Goal: Check status

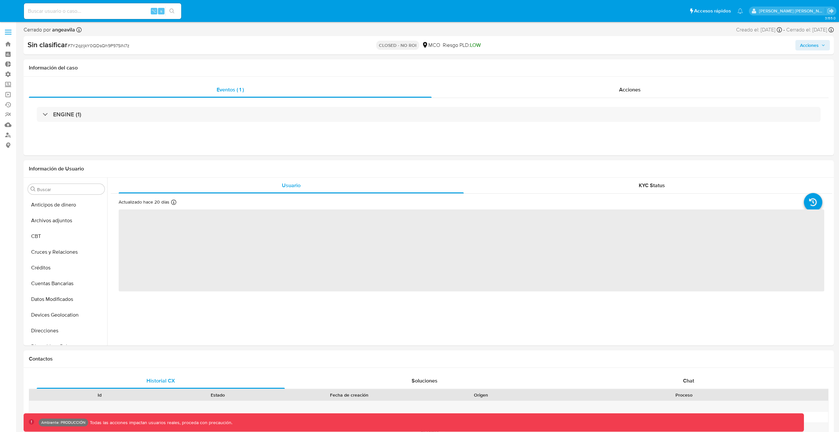
select select "10"
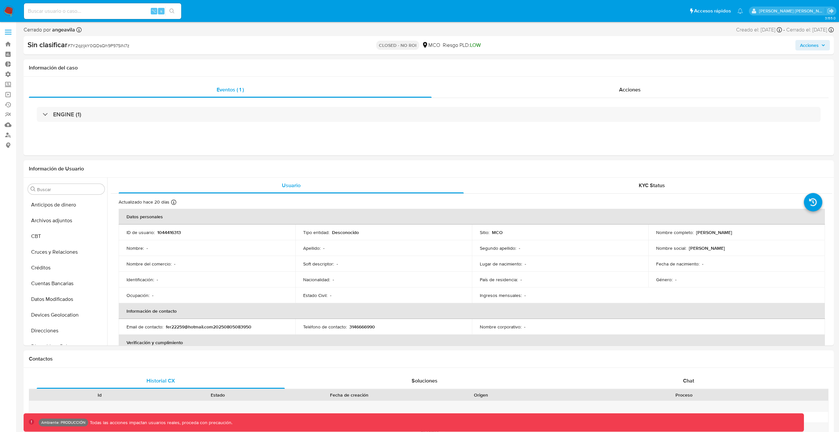
scroll to position [45, 0]
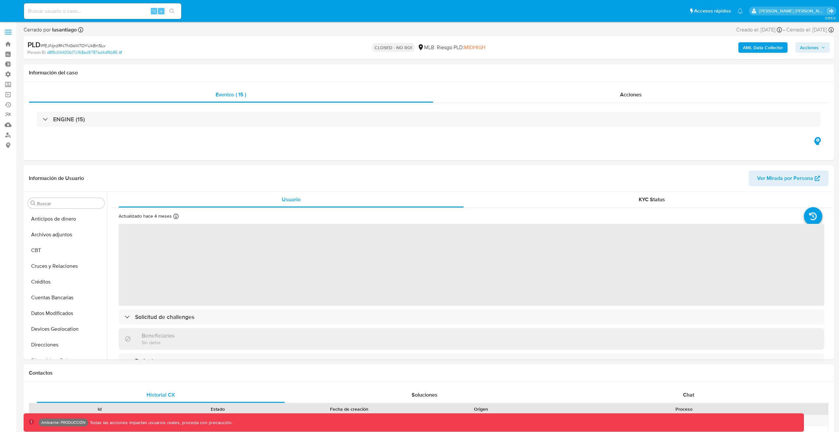
select select "10"
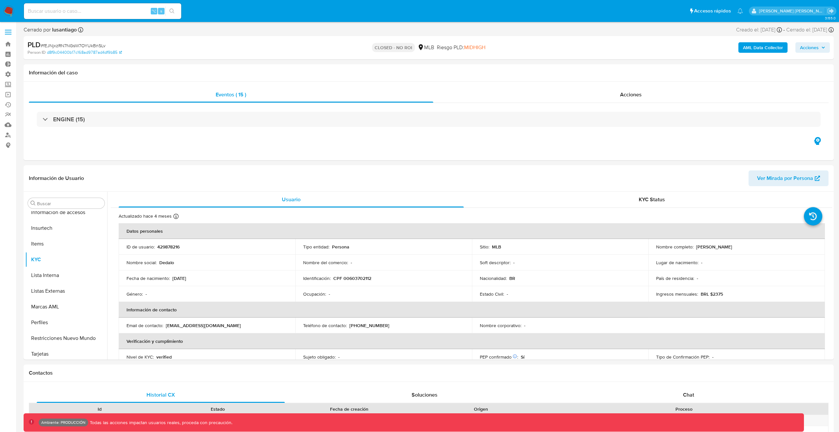
scroll to position [293, 0]
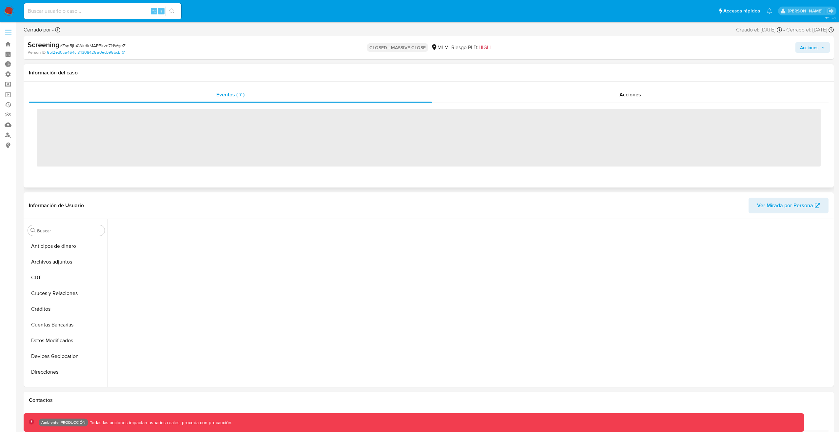
scroll to position [247, 0]
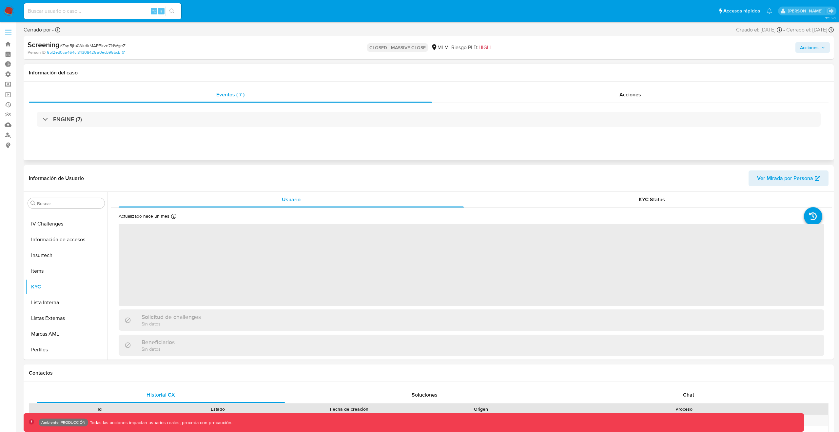
select select "10"
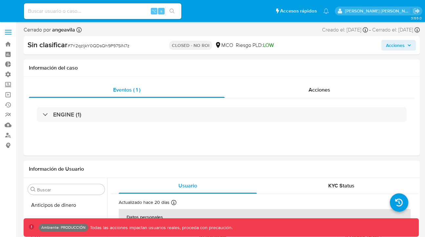
select select "10"
